Goal: Transaction & Acquisition: Purchase product/service

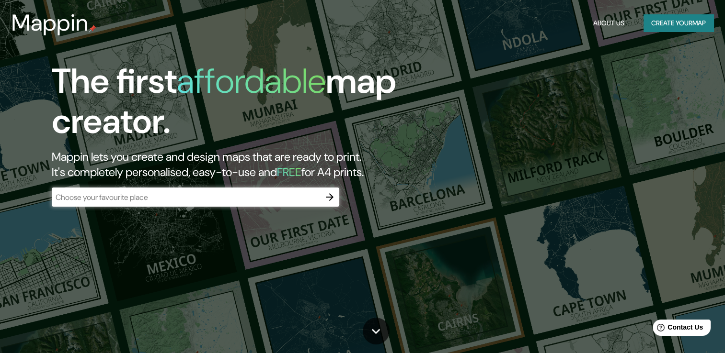
click at [259, 194] on input "text" at bounding box center [186, 197] width 268 height 11
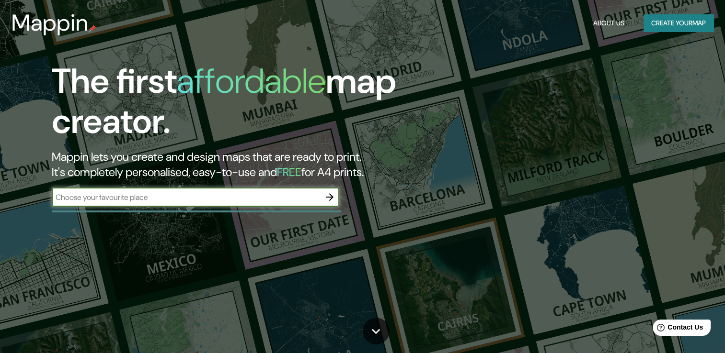
type input "[GEOGRAPHIC_DATA]"
click at [331, 198] on icon "button" at bounding box center [330, 197] width 8 height 8
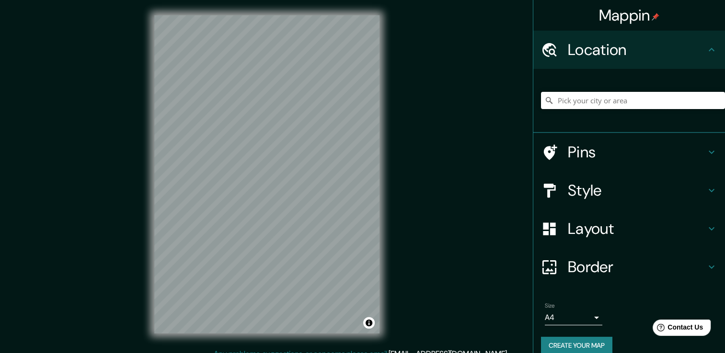
click at [610, 101] on input "Pick your city or area" at bounding box center [633, 100] width 184 height 17
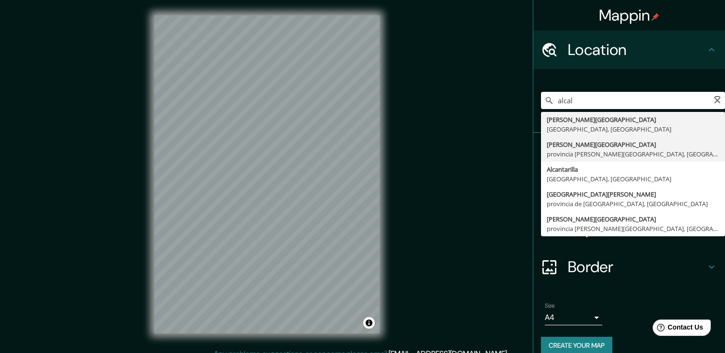
type input "[PERSON_NAME][GEOGRAPHIC_DATA], [GEOGRAPHIC_DATA][PERSON_NAME], [GEOGRAPHIC_DAT…"
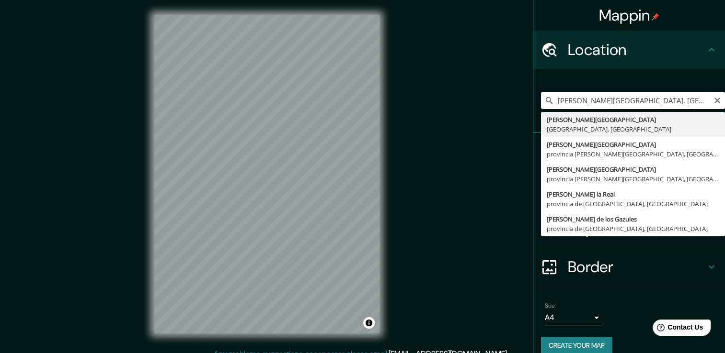
click at [421, 124] on div "Mappin Location [PERSON_NAME][GEOGRAPHIC_DATA], [GEOGRAPHIC_DATA][PERSON_NAME],…" at bounding box center [362, 182] width 725 height 364
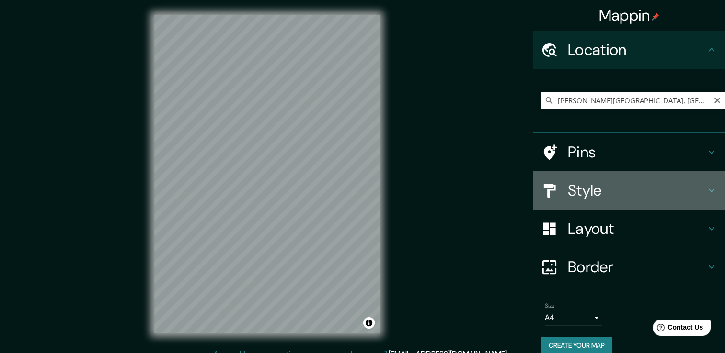
click at [634, 194] on h4 "Style" at bounding box center [637, 190] width 138 height 19
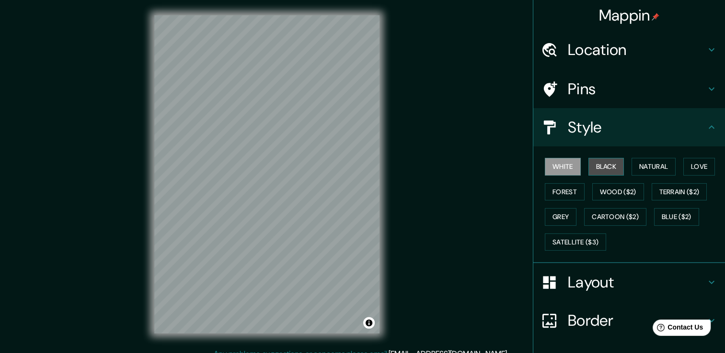
click at [591, 169] on button "Black" at bounding box center [606, 167] width 36 height 18
click at [558, 168] on button "White" at bounding box center [563, 167] width 36 height 18
click at [576, 212] on button "Grey" at bounding box center [561, 217] width 32 height 18
click at [554, 166] on button "White" at bounding box center [563, 167] width 36 height 18
click at [665, 85] on h4 "Pins" at bounding box center [637, 89] width 138 height 19
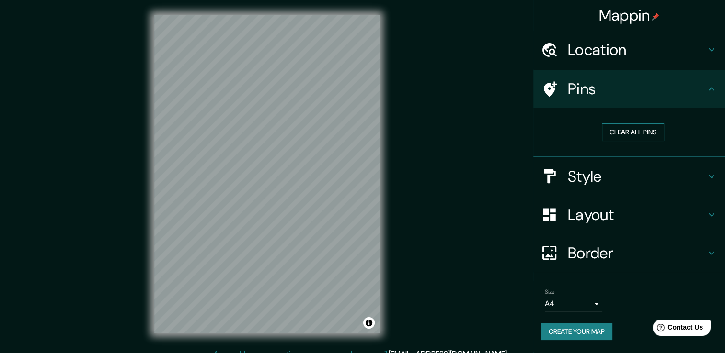
click at [634, 133] on button "Clear all pins" at bounding box center [633, 133] width 62 height 18
click at [624, 129] on button "Clear all pins" at bounding box center [633, 133] width 62 height 18
click at [637, 205] on h4 "Layout" at bounding box center [637, 214] width 138 height 19
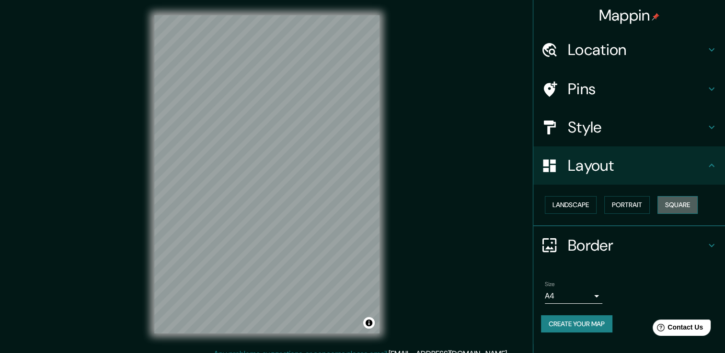
click at [675, 200] on button "Square" at bounding box center [677, 205] width 40 height 18
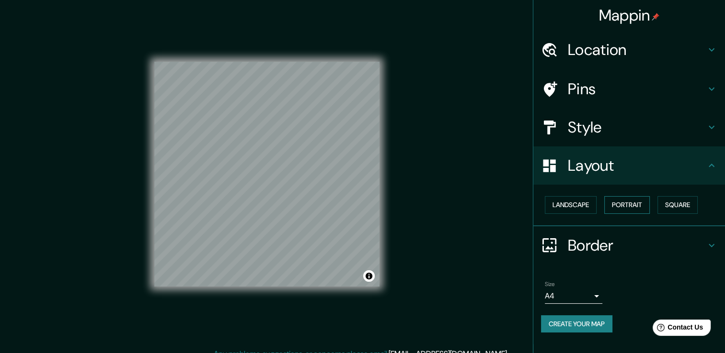
click at [634, 204] on button "Portrait" at bounding box center [627, 205] width 46 height 18
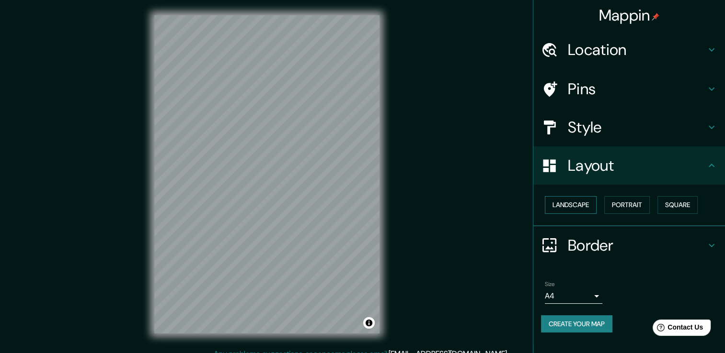
click at [590, 207] on button "Landscape" at bounding box center [571, 205] width 52 height 18
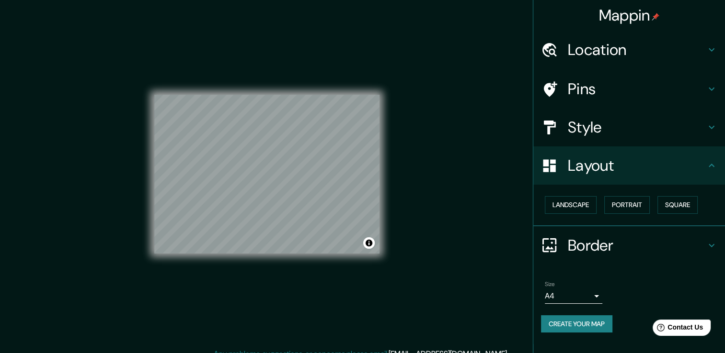
scroll to position [11, 0]
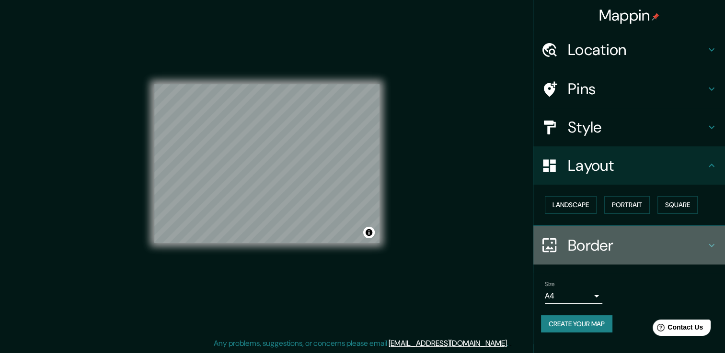
click at [593, 242] on h4 "Border" at bounding box center [637, 245] width 138 height 19
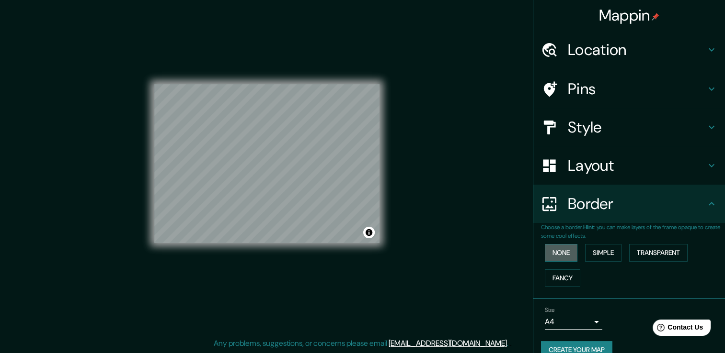
click at [545, 251] on button "None" at bounding box center [561, 253] width 33 height 18
click at [550, 271] on button "Fancy" at bounding box center [562, 279] width 35 height 18
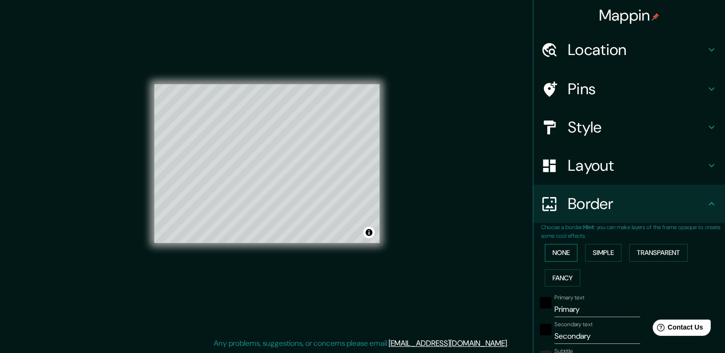
click at [556, 252] on button "None" at bounding box center [561, 253] width 33 height 18
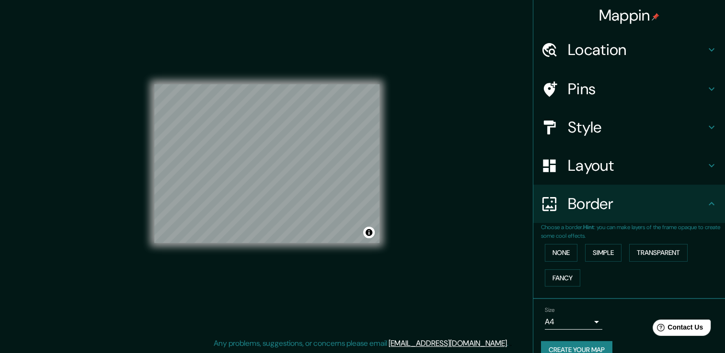
click at [591, 320] on body "Mappin Location [PERSON_NAME][GEOGRAPHIC_DATA], [GEOGRAPHIC_DATA][PERSON_NAME],…" at bounding box center [362, 165] width 725 height 353
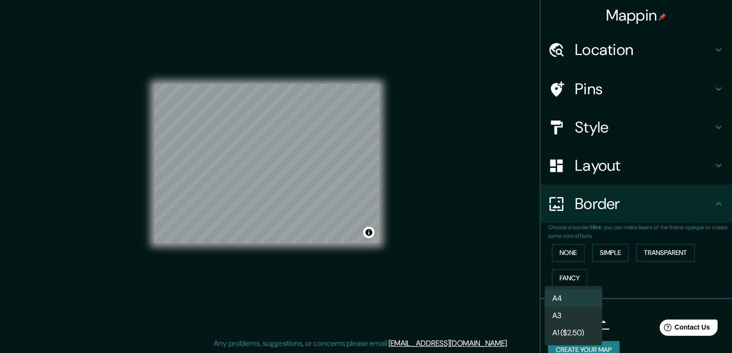
click at [585, 315] on li "A3" at bounding box center [573, 315] width 57 height 17
type input "a4"
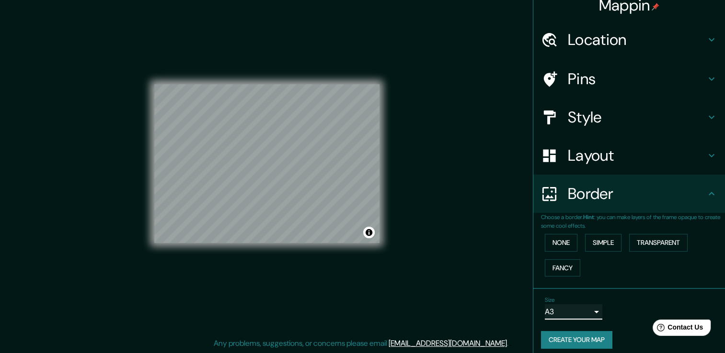
scroll to position [16, 0]
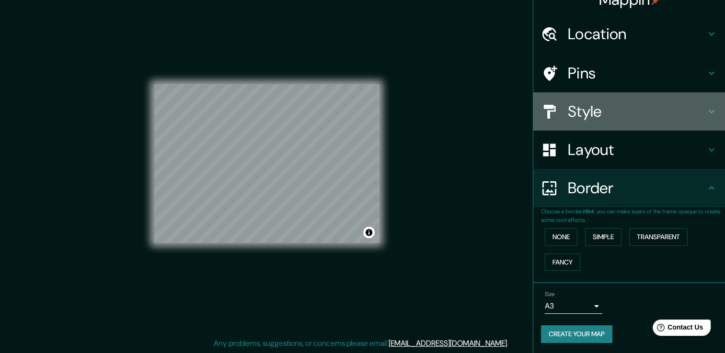
click at [671, 116] on h4 "Style" at bounding box center [637, 111] width 138 height 19
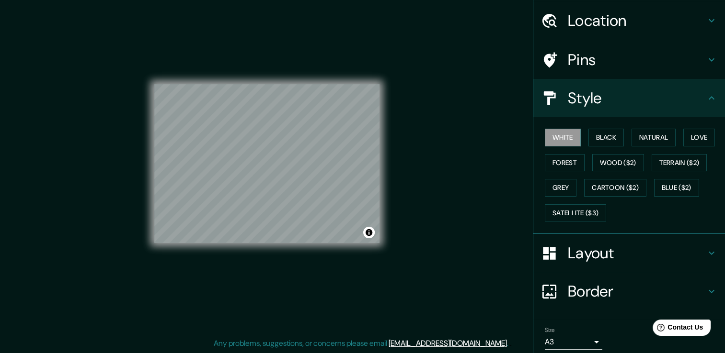
scroll to position [65, 0]
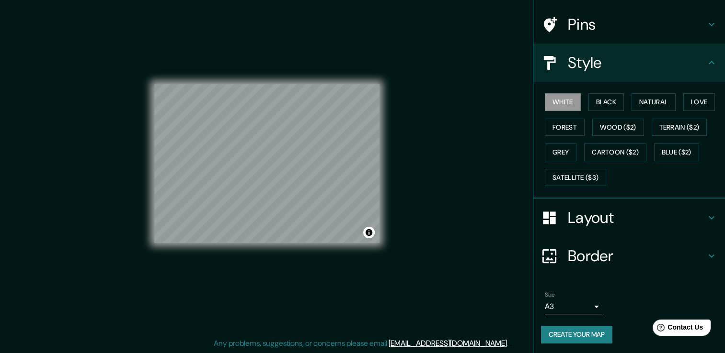
click at [577, 333] on button "Create your map" at bounding box center [576, 335] width 71 height 18
click at [366, 233] on button "Toggle attribution" at bounding box center [368, 232] width 11 height 11
click at [327, 262] on div "© Mapbox © OpenStreetMap Improve this map" at bounding box center [266, 164] width 225 height 318
